Goal: Transaction & Acquisition: Purchase product/service

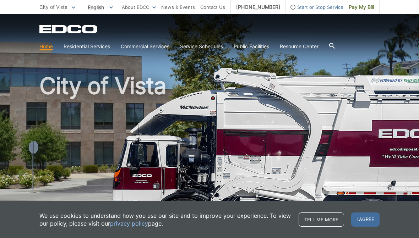
click at [392, 52] on div "EDCO Logo Home Residential Services Curbside Pickup Recycling Organic Recycling…" at bounding box center [209, 33] width 419 height 39
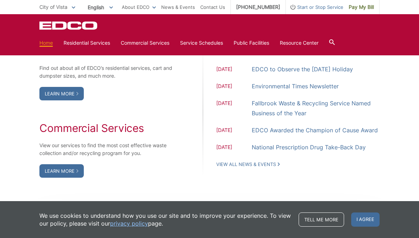
scroll to position [599, 0]
click at [367, 205] on div "Residential Services Find out about all of EDCO’s residential services, cart an…" at bounding box center [209, 111] width 340 height 204
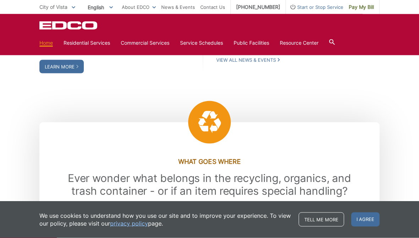
scroll to position [704, 0]
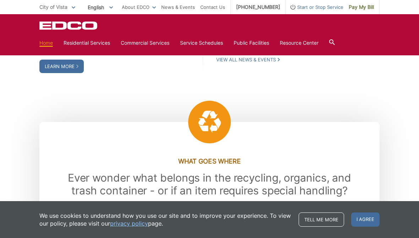
click at [273, 63] on link "View All News & Events" at bounding box center [248, 59] width 64 height 6
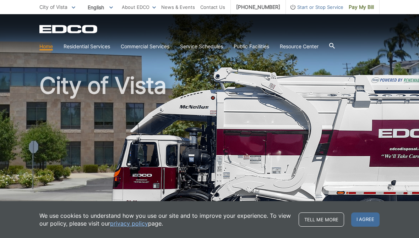
click at [335, 42] on div at bounding box center [332, 46] width 6 height 13
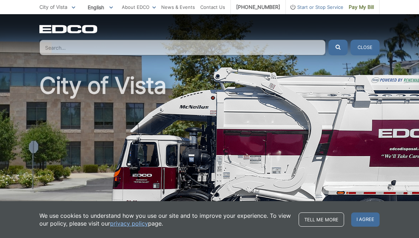
click at [336, 50] on icon "submit" at bounding box center [337, 47] width 5 height 5
click at [63, 46] on input "Search" at bounding box center [182, 48] width 286 height 16
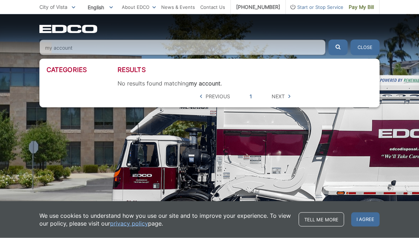
scroll to position [0, 0]
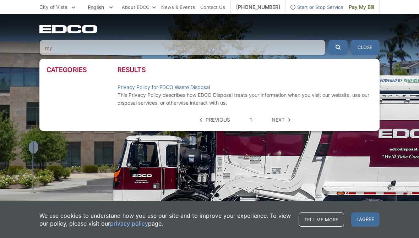
type input "m"
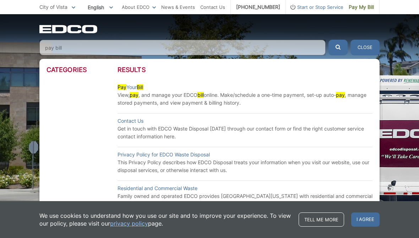
type input "pay bill"
click at [338, 48] on button "submit" at bounding box center [337, 48] width 19 height 16
click at [142, 90] on mark "Bill" at bounding box center [140, 87] width 6 height 6
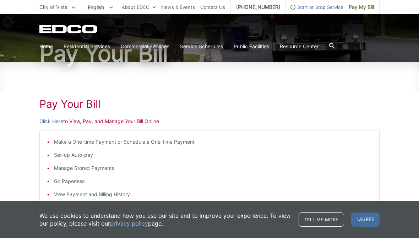
scroll to position [60, 0]
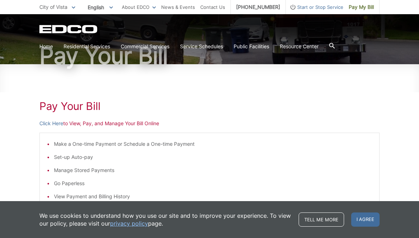
click at [97, 196] on li "View Payment and Billing History" at bounding box center [213, 197] width 318 height 8
click at [366, 227] on span "I agree" at bounding box center [365, 220] width 28 height 14
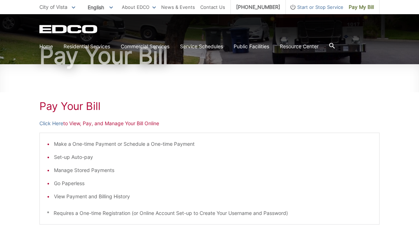
click at [54, 197] on li "View Payment and Billing History" at bounding box center [213, 197] width 318 height 8
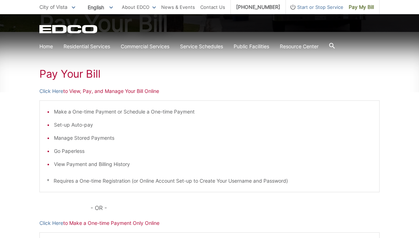
scroll to position [93, 0]
click at [95, 89] on p "Click Here to View, Pay, and Manage Your Bill Online" at bounding box center [209, 91] width 340 height 8
click at [58, 91] on link "Click Here" at bounding box center [51, 91] width 24 height 8
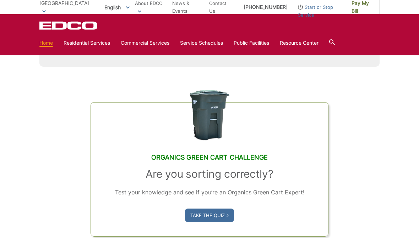
scroll to position [371, 0]
click at [186, 8] on link "News & Events" at bounding box center [188, 7] width 32 height 16
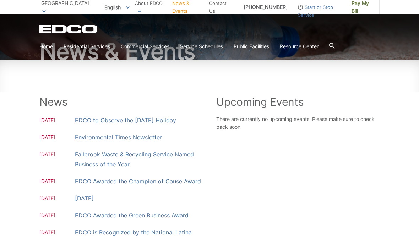
scroll to position [96, 0]
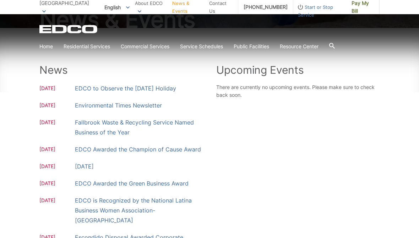
click at [240, 238] on div "Upcoming Events There are currently no upcoming events. Please make sure to che…" at bounding box center [297, 193] width 163 height 258
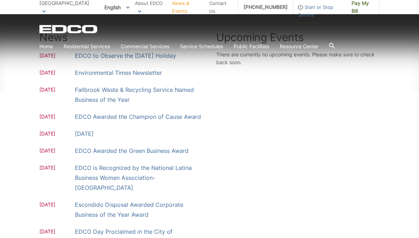
scroll to position [130, 0]
